Goal: Information Seeking & Learning: Understand process/instructions

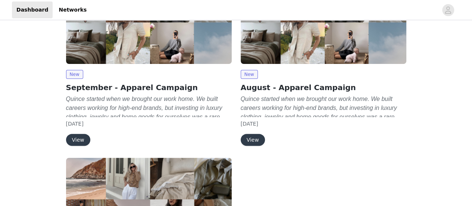
scroll to position [86, 0]
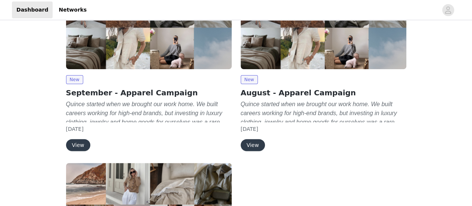
click at [72, 144] on button "View" at bounding box center [78, 145] width 24 height 12
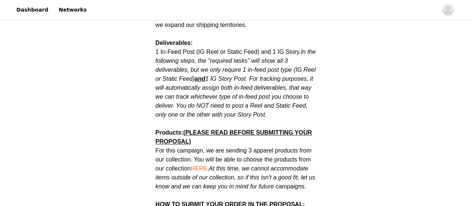
scroll to position [407, 0]
drag, startPoint x: 276, startPoint y: 103, endPoint x: 253, endPoint y: 45, distance: 62.6
click at [253, 47] on p "1 In-Feed Post (IG Reel or Static Feed) and 1 IG Story. In the following steps,…" at bounding box center [236, 83] width 161 height 72
click at [253, 48] on span "1 In-Feed Post (IG Reel or Static Feed) and 1 IG Story. In the following steps,…" at bounding box center [236, 82] width 160 height 69
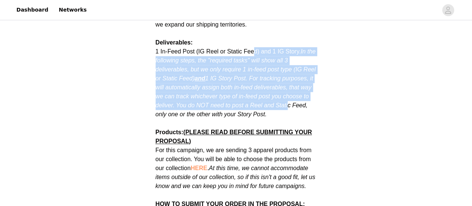
drag, startPoint x: 253, startPoint y: 45, endPoint x: 286, endPoint y: 97, distance: 61.7
click at [286, 97] on span "1 In-Feed Post (IG Reel or Static Feed) and 1 IG Story. In the following steps,…" at bounding box center [236, 82] width 160 height 69
click at [286, 97] on em "In the following steps, the "required tasks" will show all 3 deliverables, but …" at bounding box center [236, 82] width 160 height 69
drag, startPoint x: 286, startPoint y: 97, endPoint x: 268, endPoint y: 37, distance: 63.0
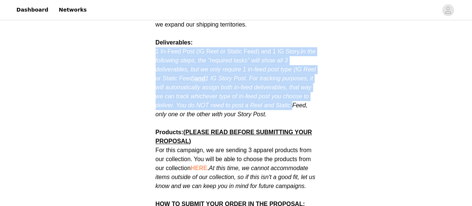
click at [268, 37] on p "Deliverables:" at bounding box center [236, 38] width 161 height 18
drag, startPoint x: 268, startPoint y: 37, endPoint x: 288, endPoint y: 100, distance: 66.2
click at [288, 100] on p "1 In-Feed Post (IG Reel or Static Feed) and 1 IG Story. In the following steps,…" at bounding box center [236, 83] width 161 height 72
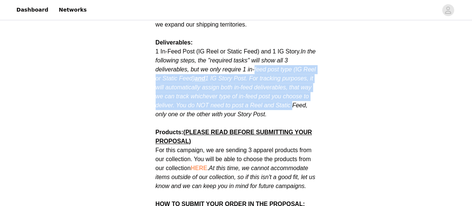
drag, startPoint x: 288, startPoint y: 100, endPoint x: 261, endPoint y: 58, distance: 49.7
click at [261, 58] on p "1 In-Feed Post (IG Reel or Static Feed) and 1 IG Story. In the following steps,…" at bounding box center [236, 83] width 161 height 72
click at [261, 58] on em "In the following steps, the "required tasks" will show all 3 deliverables, but …" at bounding box center [236, 82] width 160 height 69
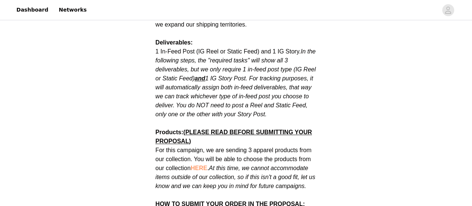
drag, startPoint x: 261, startPoint y: 58, endPoint x: 274, endPoint y: 101, distance: 45.1
click at [274, 101] on p "1 In-Feed Post (IG Reel or Static Feed) and 1 IG Story. In the following steps,…" at bounding box center [236, 83] width 161 height 72
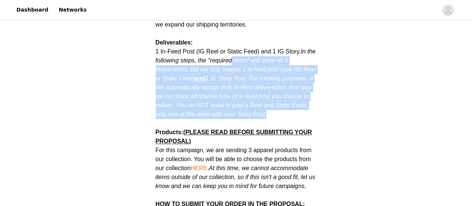
drag, startPoint x: 274, startPoint y: 101, endPoint x: 241, endPoint y: 46, distance: 65.1
click at [241, 47] on p "1 In-Feed Post (IG Reel or Static Feed) and 1 IG Story. In the following steps,…" at bounding box center [236, 83] width 161 height 72
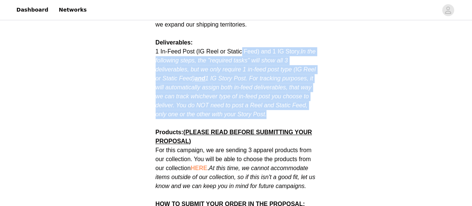
click at [241, 47] on p "1 In-Feed Post (IG Reel or Static Feed) and 1 IG Story. In the following steps,…" at bounding box center [236, 83] width 161 height 72
drag, startPoint x: 241, startPoint y: 46, endPoint x: 272, endPoint y: 111, distance: 72.6
click at [272, 119] on p at bounding box center [236, 123] width 161 height 9
drag, startPoint x: 272, startPoint y: 111, endPoint x: 243, endPoint y: 44, distance: 73.2
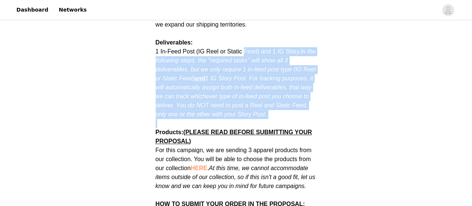
click at [243, 48] on span "1 In-Feed Post (IG Reel or Static Feed) and 1 IG Story. In the following steps,…" at bounding box center [236, 82] width 160 height 69
drag, startPoint x: 243, startPoint y: 44, endPoint x: 279, endPoint y: 109, distance: 75.0
click at [279, 119] on p at bounding box center [236, 123] width 161 height 9
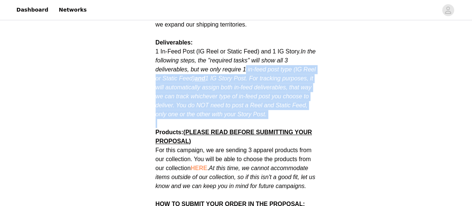
drag, startPoint x: 279, startPoint y: 109, endPoint x: 245, endPoint y: 55, distance: 64.2
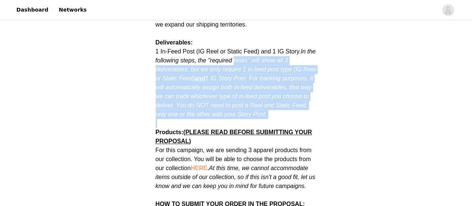
click at [245, 55] on p "1 In-Feed Post (IG Reel or Static Feed) and 1 IG Story. In the following steps,…" at bounding box center [236, 83] width 161 height 72
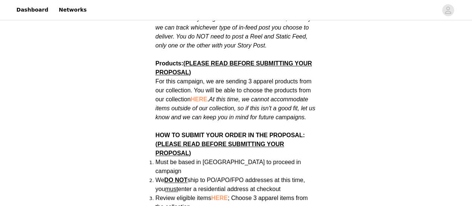
scroll to position [476, 0]
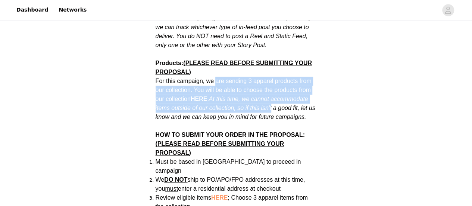
drag, startPoint x: 215, startPoint y: 68, endPoint x: 273, endPoint y: 100, distance: 65.8
click at [273, 100] on span "For this campaign, we are sending 3 apparel products from our collection. You w…" at bounding box center [236, 99] width 160 height 42
click at [273, 100] on em "At this time, we cannot accommodate items outside of our collection, so if this…" at bounding box center [236, 107] width 160 height 24
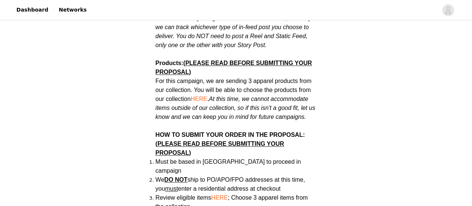
click at [200, 95] on span "HERE" at bounding box center [199, 98] width 16 height 6
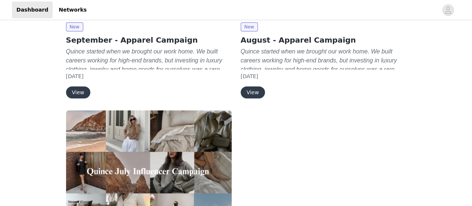
scroll to position [139, 0]
click at [71, 89] on button "View" at bounding box center [78, 92] width 24 height 12
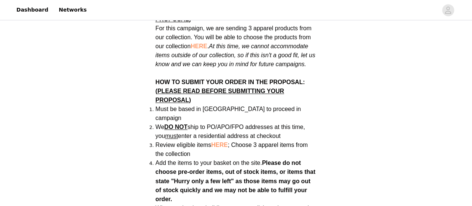
scroll to position [527, 0]
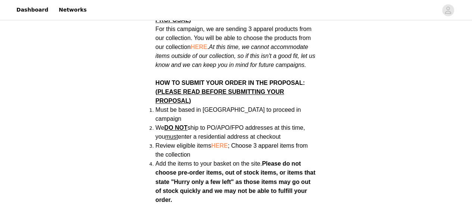
click at [214, 106] on span "Must be based in [GEOGRAPHIC_DATA] to proceed in campaign" at bounding box center [228, 113] width 145 height 15
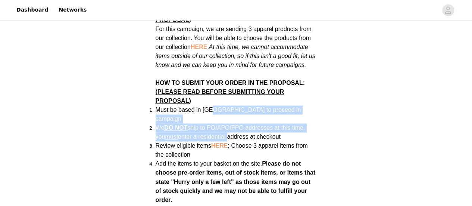
drag, startPoint x: 214, startPoint y: 99, endPoint x: 226, endPoint y: 119, distance: 22.6
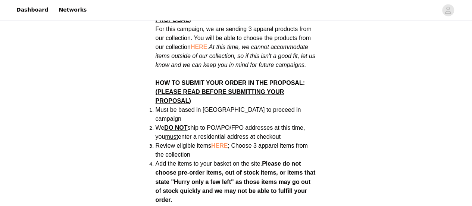
click at [239, 160] on span "Add the items to your basket on the site." at bounding box center [209, 163] width 107 height 6
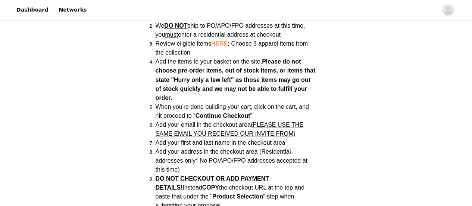
scroll to position [630, 0]
click at [222, 174] on span "DO NOT CHECKOUT OR ADD PAYMENT DETAILS!" at bounding box center [212, 181] width 113 height 15
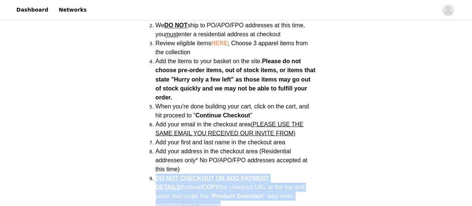
click at [222, 174] on span "DO NOT CHECKOUT OR ADD PAYMENT DETAILS!" at bounding box center [212, 181] width 113 height 15
click at [219, 174] on span "DO NOT CHECKOUT OR ADD PAYMENT DETAILS! Instead COPY the checkout URL at the to…" at bounding box center [230, 190] width 149 height 33
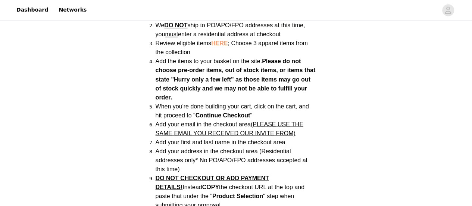
click at [219, 174] on span "DO NOT CHECKOUT OR ADD PAYMENT DETAILS! Instead COPY the checkout URL at the to…" at bounding box center [230, 190] width 149 height 33
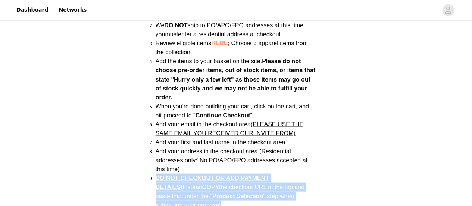
click at [219, 174] on span "DO NOT CHECKOUT OR ADD PAYMENT DETAILS! Instead COPY the checkout URL at the to…" at bounding box center [230, 190] width 149 height 33
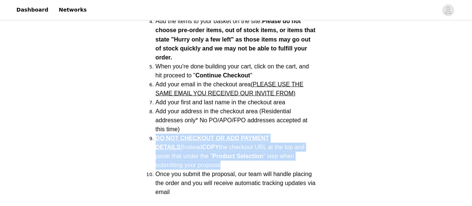
scroll to position [670, 0]
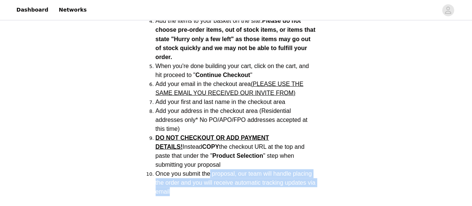
drag, startPoint x: 219, startPoint y: 173, endPoint x: 208, endPoint y: 153, distance: 22.7
click at [208, 169] on li "Once you submit the proposal, our team will handle placing the order and you wi…" at bounding box center [236, 187] width 161 height 36
drag, startPoint x: 208, startPoint y: 153, endPoint x: 222, endPoint y: 171, distance: 23.2
click at [222, 171] on li "Once you submit the proposal, our team will handle placing the order and you wi…" at bounding box center [236, 187] width 161 height 36
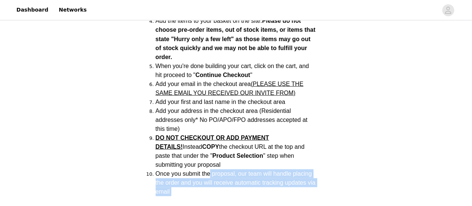
click at [222, 171] on li "Once you submit the proposal, our team will handle placing the order and you wi…" at bounding box center [236, 187] width 161 height 36
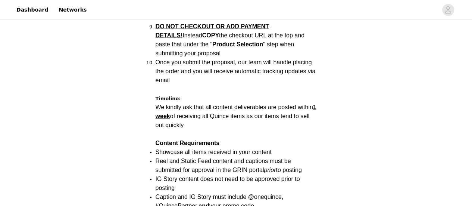
scroll to position [782, 0]
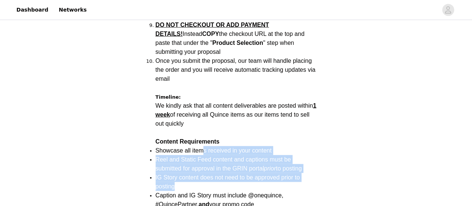
drag, startPoint x: 222, startPoint y: 171, endPoint x: 201, endPoint y: 131, distance: 45.4
click at [201, 147] on span "Showcase all items received in your content" at bounding box center [214, 150] width 116 height 6
drag, startPoint x: 201, startPoint y: 131, endPoint x: 228, endPoint y: 180, distance: 56.1
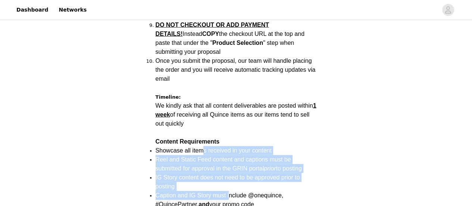
click at [228, 192] on span "Caption and IG Story must include @onequince, #QuincePartner, and your promo co…" at bounding box center [220, 199] width 128 height 15
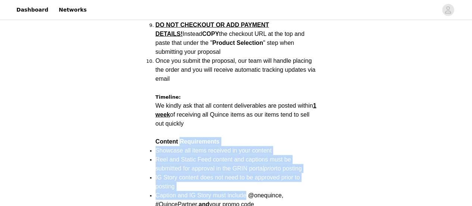
drag, startPoint x: 228, startPoint y: 180, endPoint x: 206, endPoint y: 122, distance: 62.7
click at [206, 137] on p "Content Requirements" at bounding box center [236, 141] width 161 height 9
drag, startPoint x: 206, startPoint y: 122, endPoint x: 251, endPoint y: 192, distance: 83.8
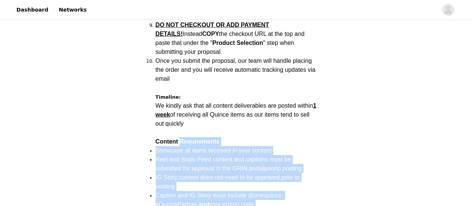
drag, startPoint x: 251, startPoint y: 192, endPoint x: 226, endPoint y: 116, distance: 80.3
click at [226, 116] on p "We kindly ask that all content deliverables are posted within 1 week of receivi…" at bounding box center [236, 119] width 161 height 36
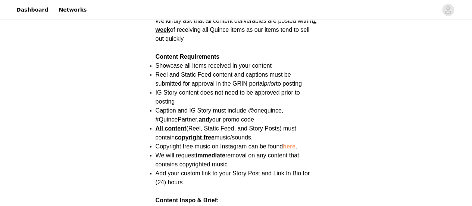
scroll to position [867, 0]
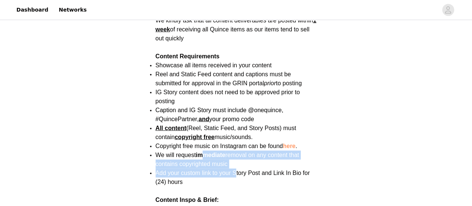
drag, startPoint x: 204, startPoint y: 141, endPoint x: 235, endPoint y: 162, distance: 37.9
click at [235, 162] on ul "Showcase all items received in your content Reel and Static Feed content and ca…" at bounding box center [236, 128] width 161 height 134
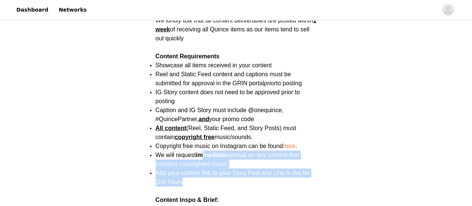
click at [235, 168] on li "Add your custom link to your Story Post and Link In Bio for (24) hours" at bounding box center [236, 181] width 161 height 27
